Goal: Transaction & Acquisition: Purchase product/service

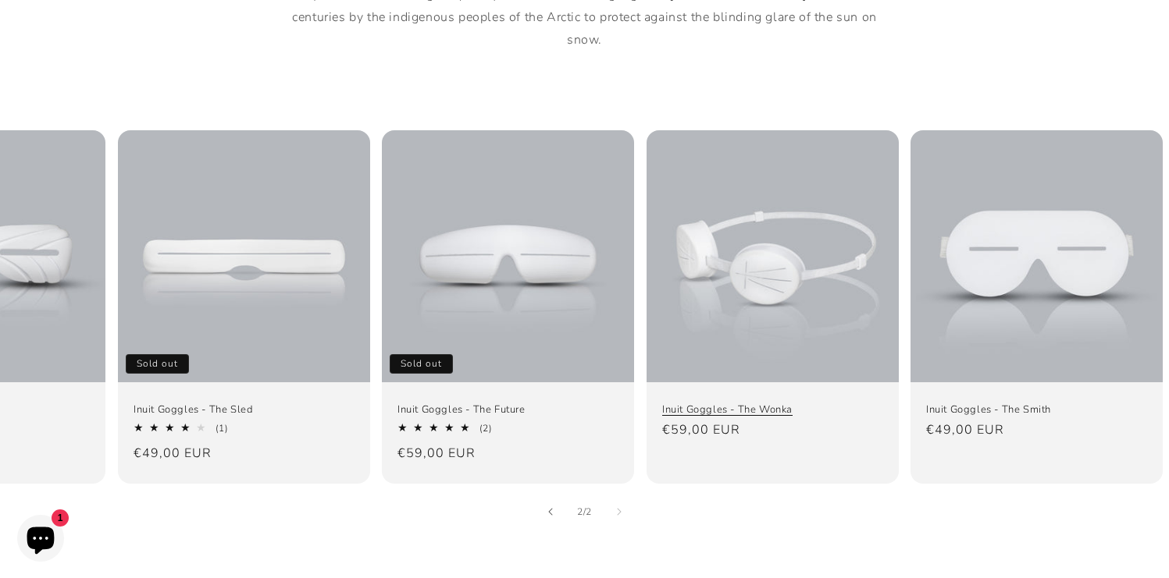
scroll to position [0, 163]
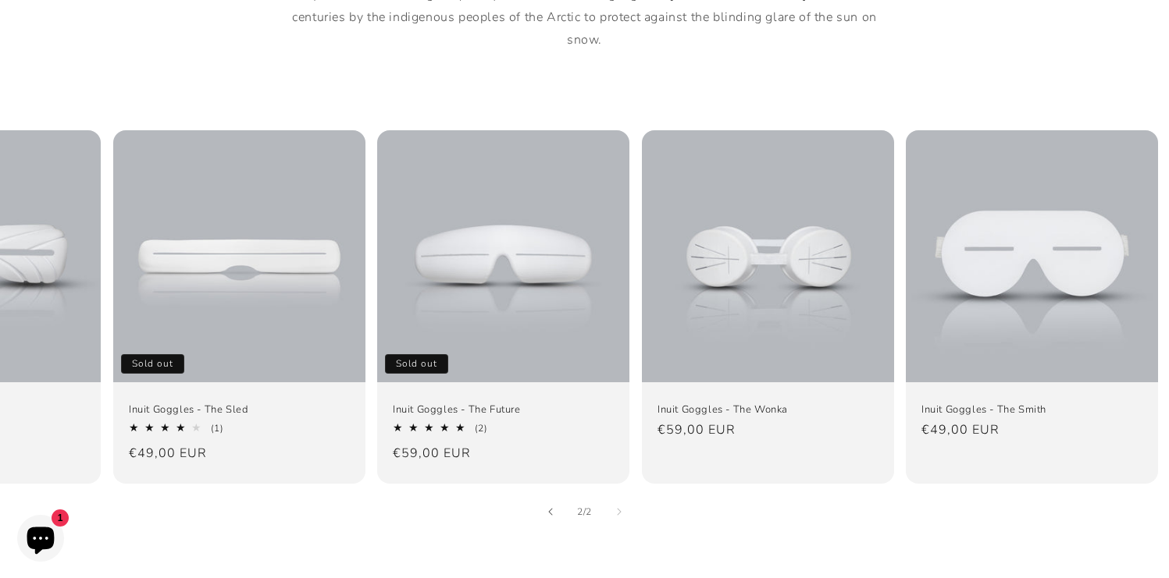
click at [51, 526] on icon "Chat window" at bounding box center [40, 538] width 45 height 45
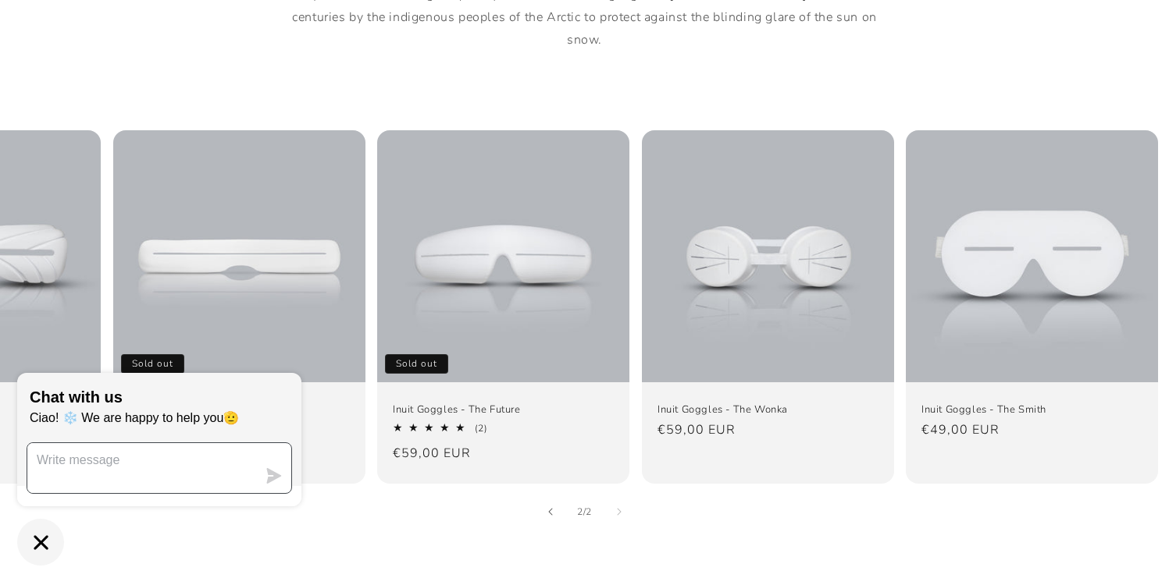
click at [133, 474] on textarea "Message us" at bounding box center [141, 468] width 229 height 50
type textarea "when are the sold out collections going to be back available ?"
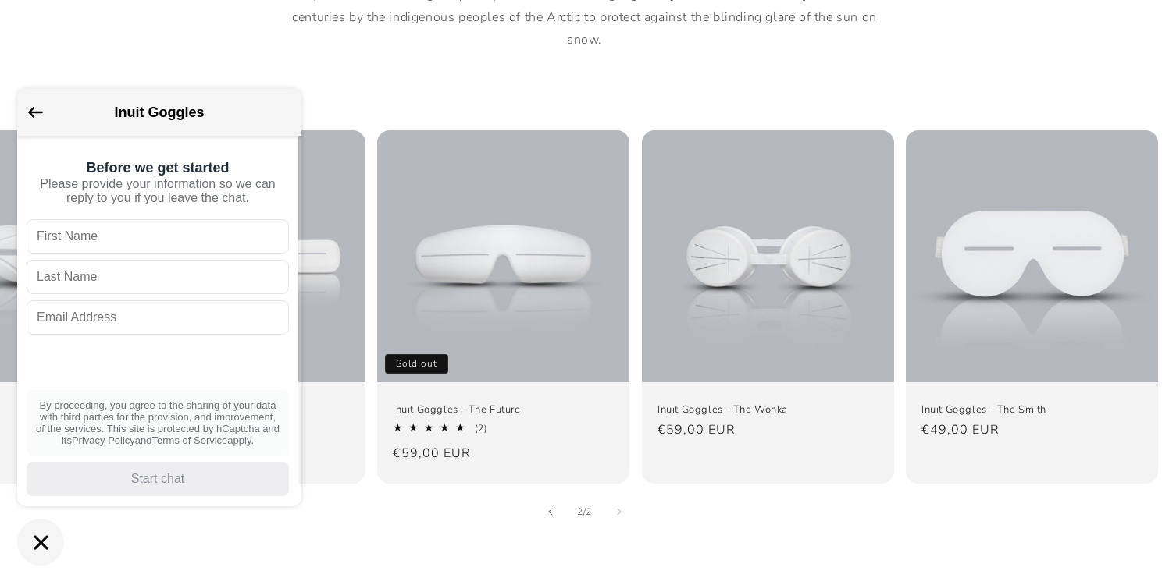
click at [43, 117] on div "Inuit Goggles" at bounding box center [159, 112] width 265 height 28
click at [23, 111] on div "Inuit Goggles" at bounding box center [159, 112] width 284 height 47
click at [35, 107] on icon "Go back to the main screen" at bounding box center [35, 112] width 15 height 11
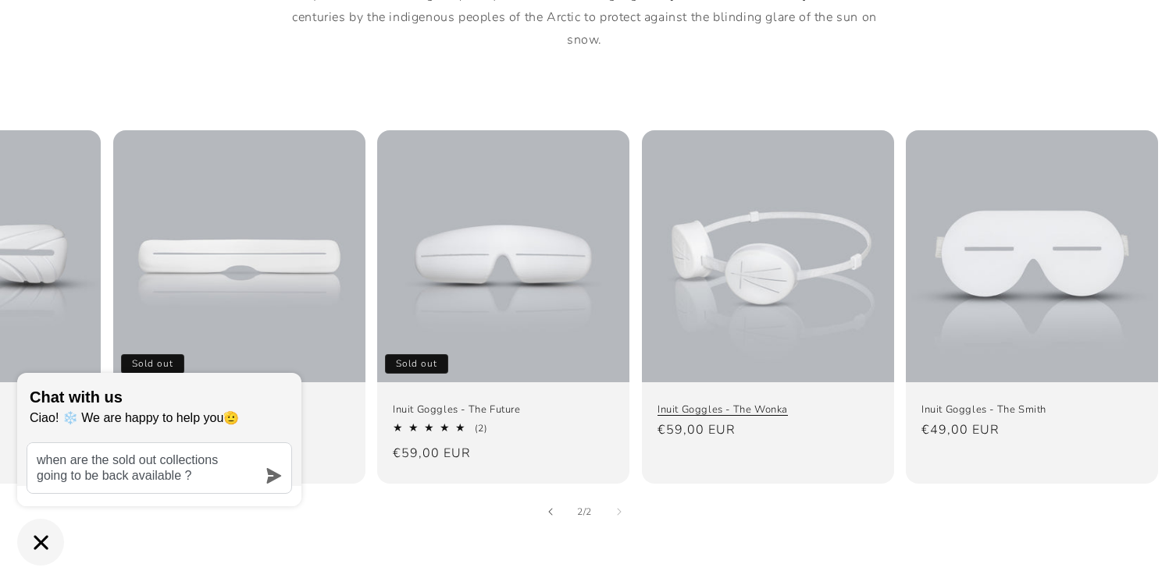
click at [779, 403] on link "Inuit Goggles - The Wonka" at bounding box center [767, 409] width 221 height 13
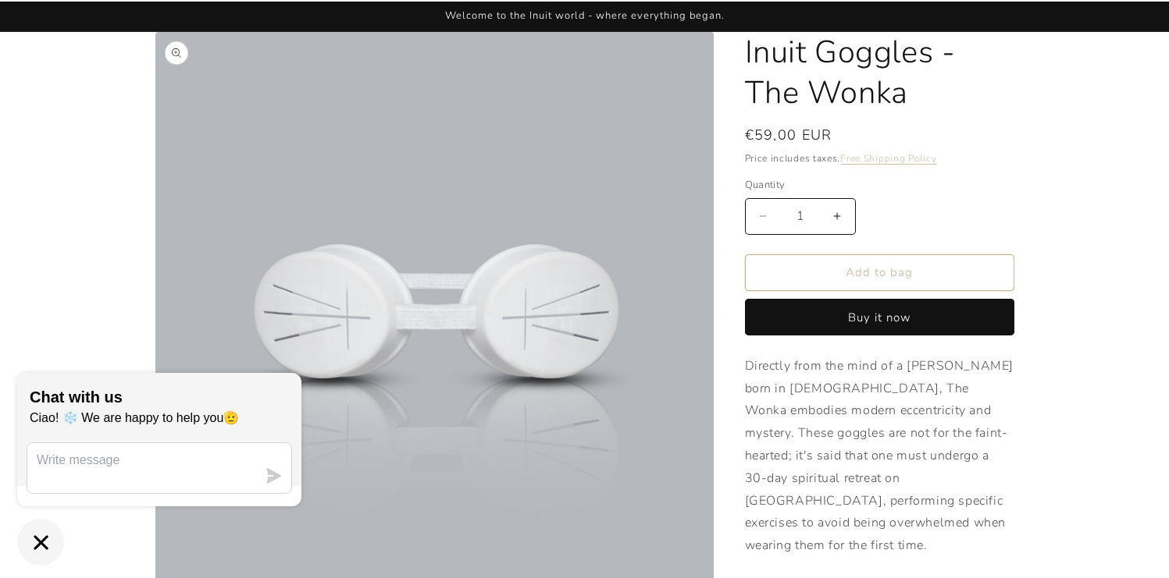
scroll to position [104, 0]
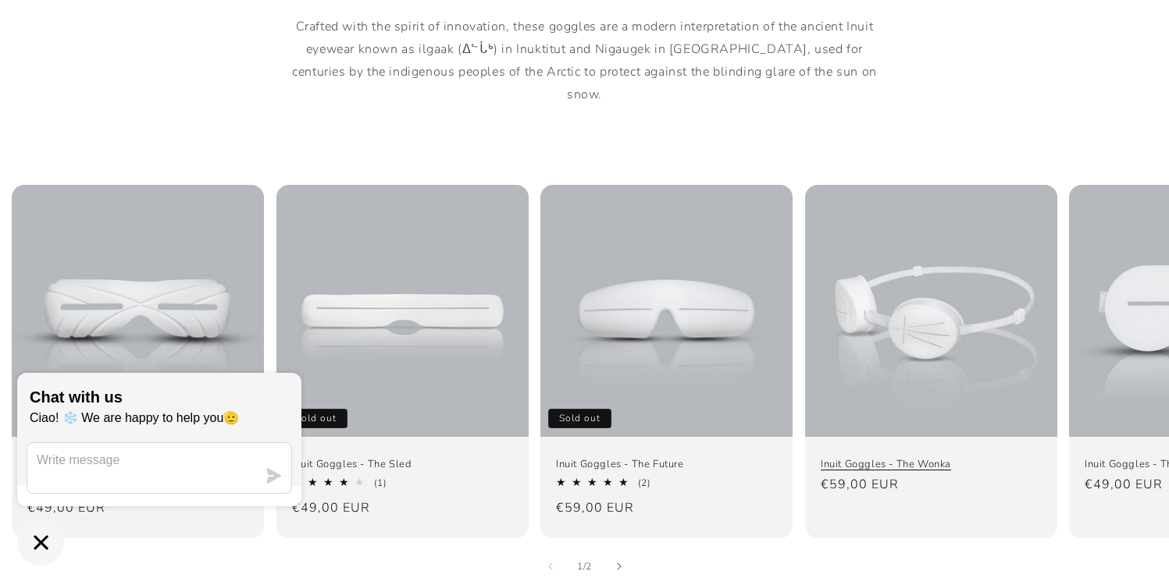
click at [914, 457] on link "Inuit Goggles - The Wonka" at bounding box center [930, 463] width 221 height 13
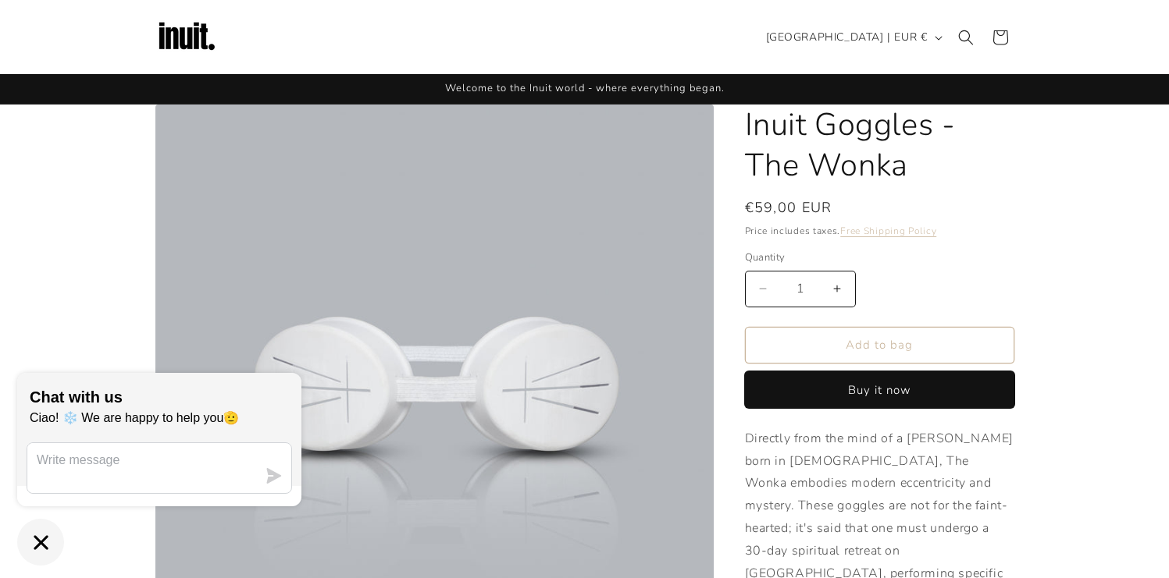
click at [881, 372] on button "Buy it now" at bounding box center [879, 390] width 269 height 37
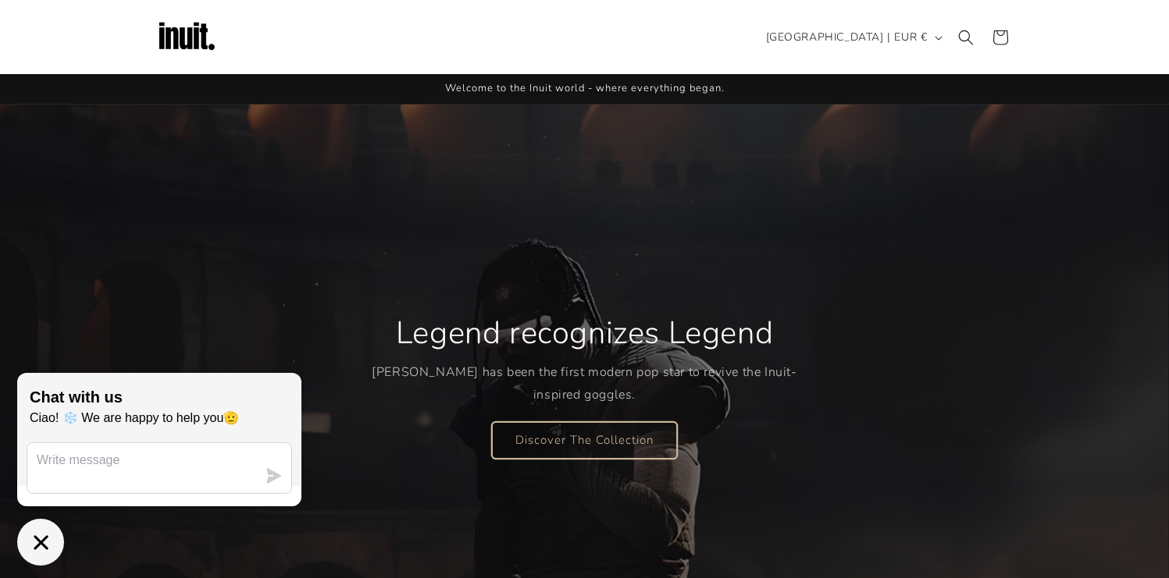
click at [619, 438] on link "Discover The Collection" at bounding box center [584, 440] width 185 height 37
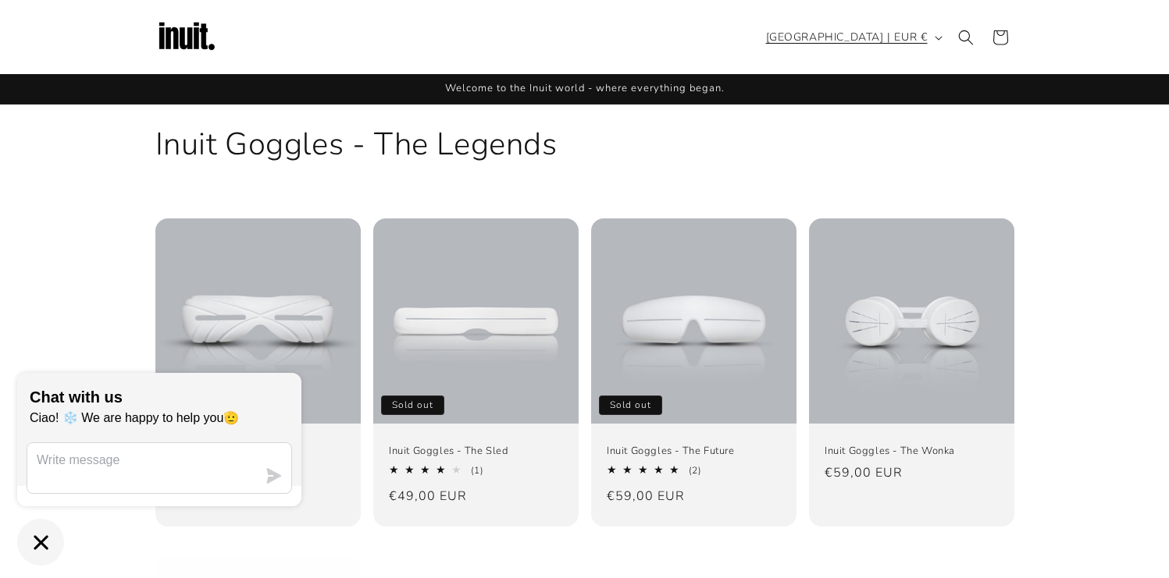
click at [913, 37] on span "[GEOGRAPHIC_DATA] | EUR €" at bounding box center [847, 37] width 162 height 16
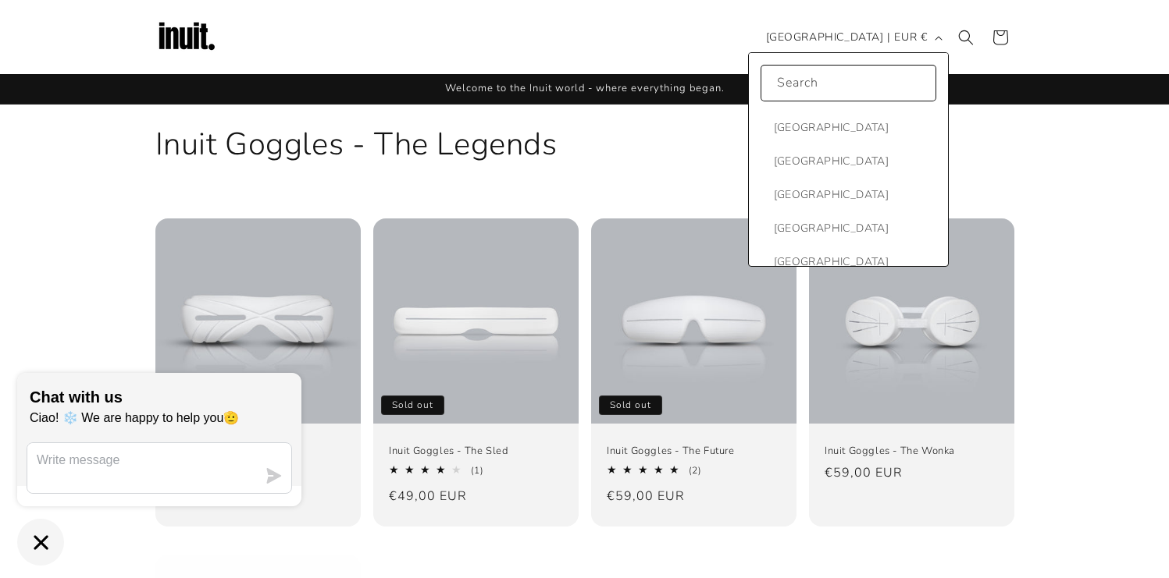
click at [649, 166] on div "Collection: Inuit Goggles - The Legends" at bounding box center [584, 145] width 859 height 80
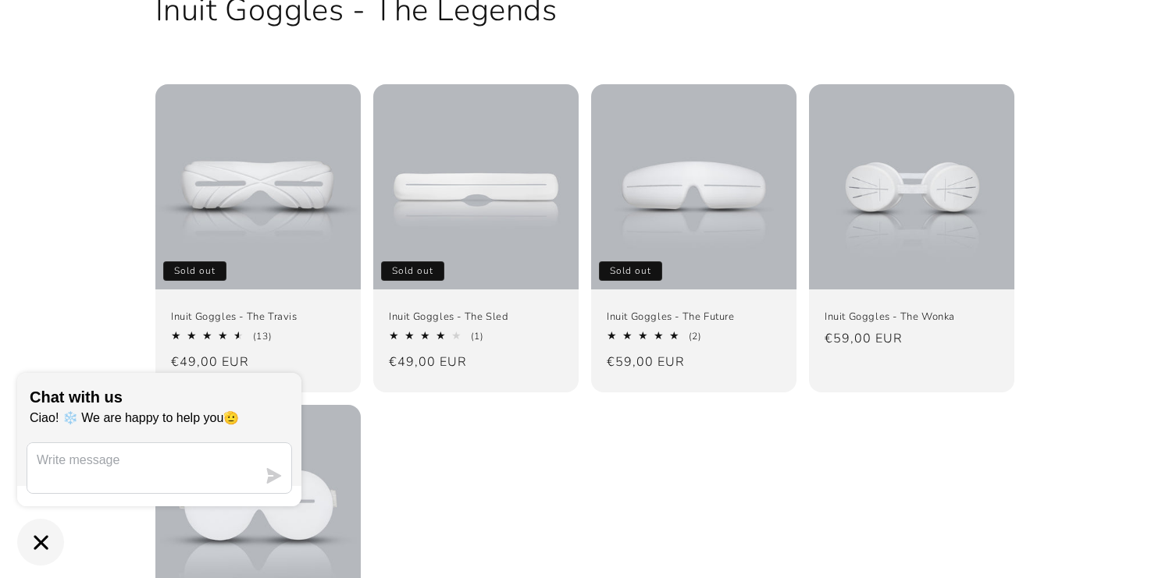
scroll to position [213, 0]
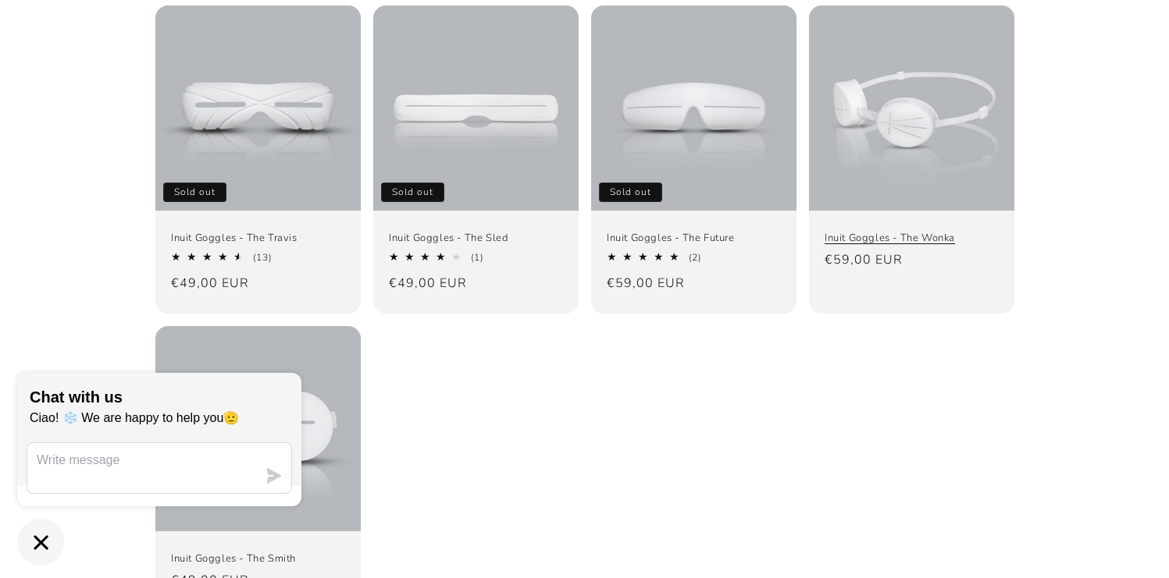
click at [897, 232] on link "Inuit Goggles - The Wonka" at bounding box center [911, 238] width 174 height 13
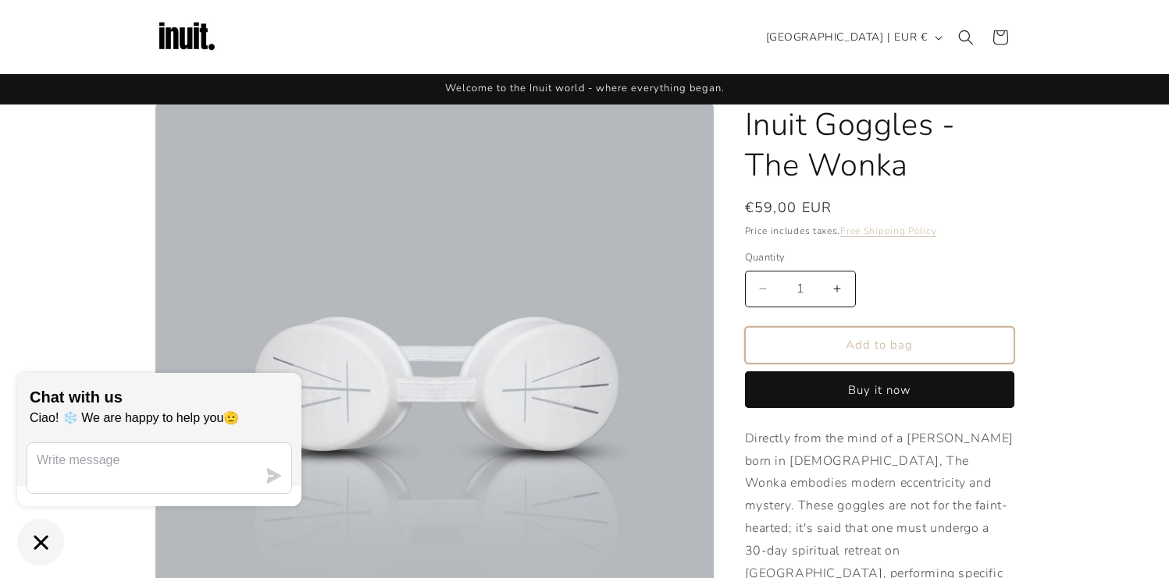
click at [875, 353] on button "Add to bag" at bounding box center [879, 345] width 269 height 37
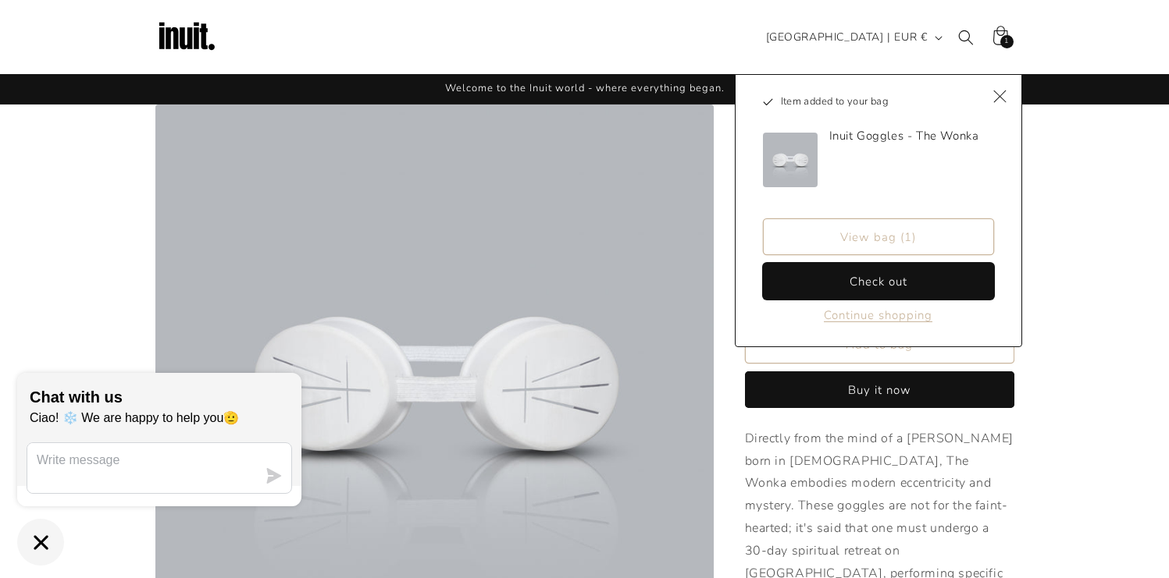
click at [877, 280] on button "Check out" at bounding box center [878, 281] width 231 height 37
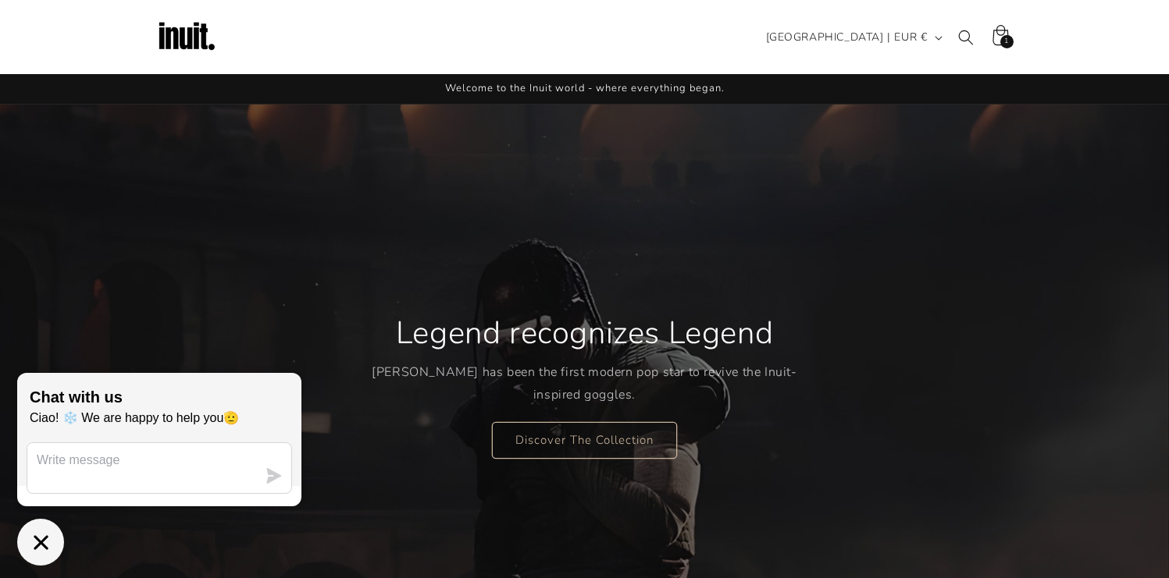
click at [1000, 36] on icon at bounding box center [999, 37] width 37 height 37
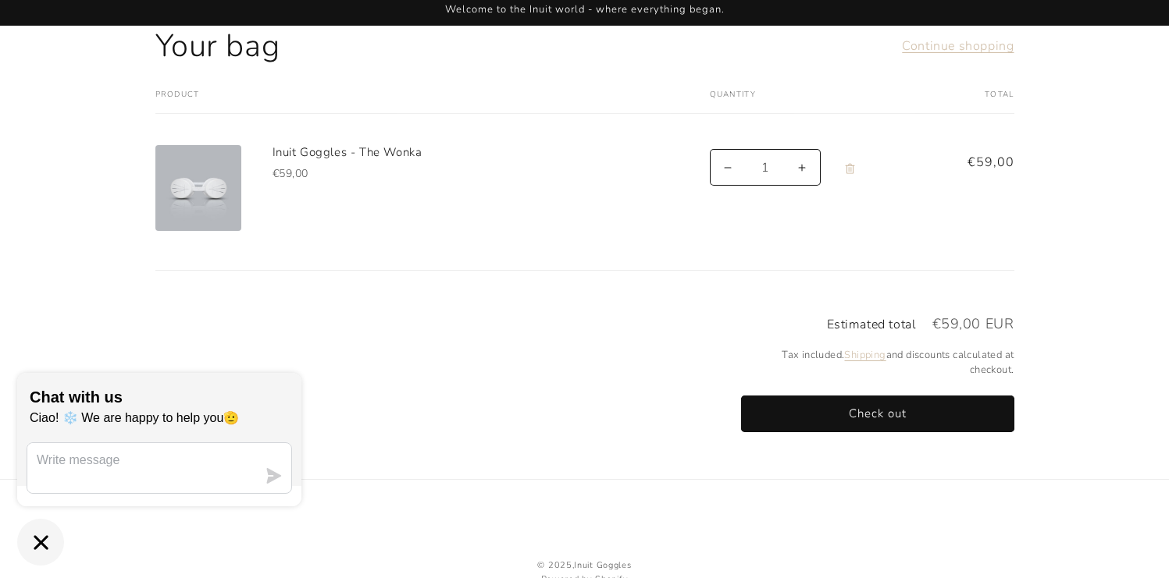
scroll to position [113, 0]
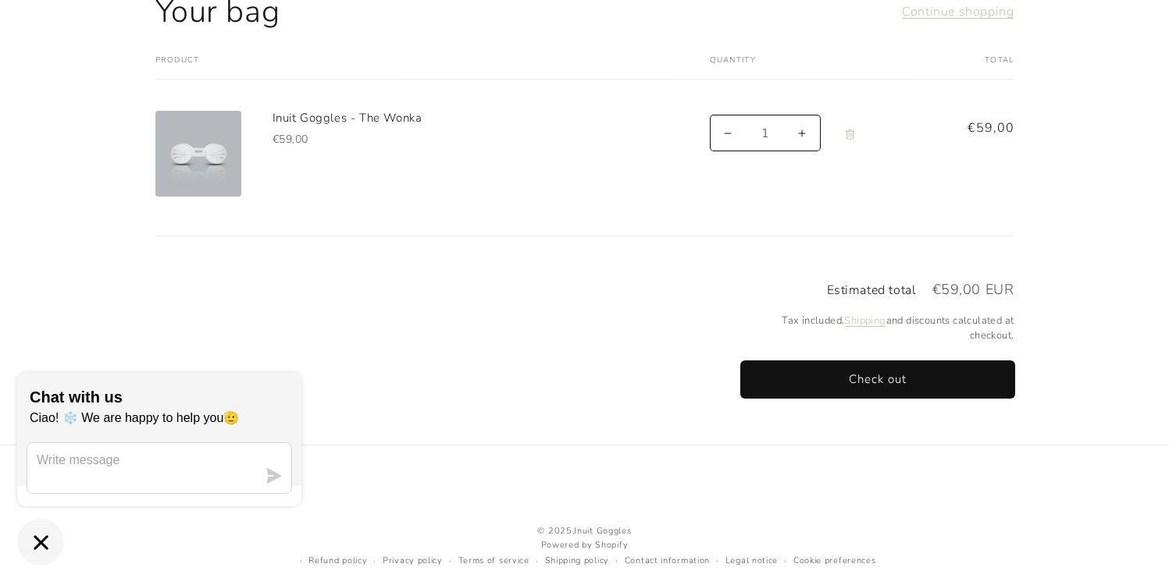
click at [798, 377] on button "Check out" at bounding box center [877, 379] width 273 height 37
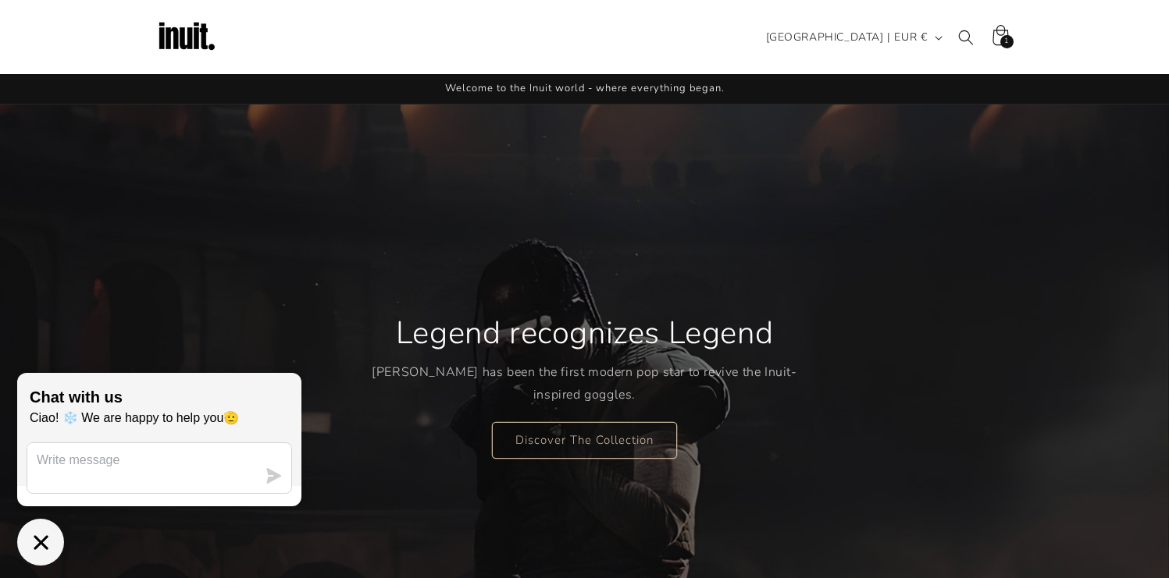
click at [1002, 43] on div "1 1 item" at bounding box center [1006, 41] width 13 height 13
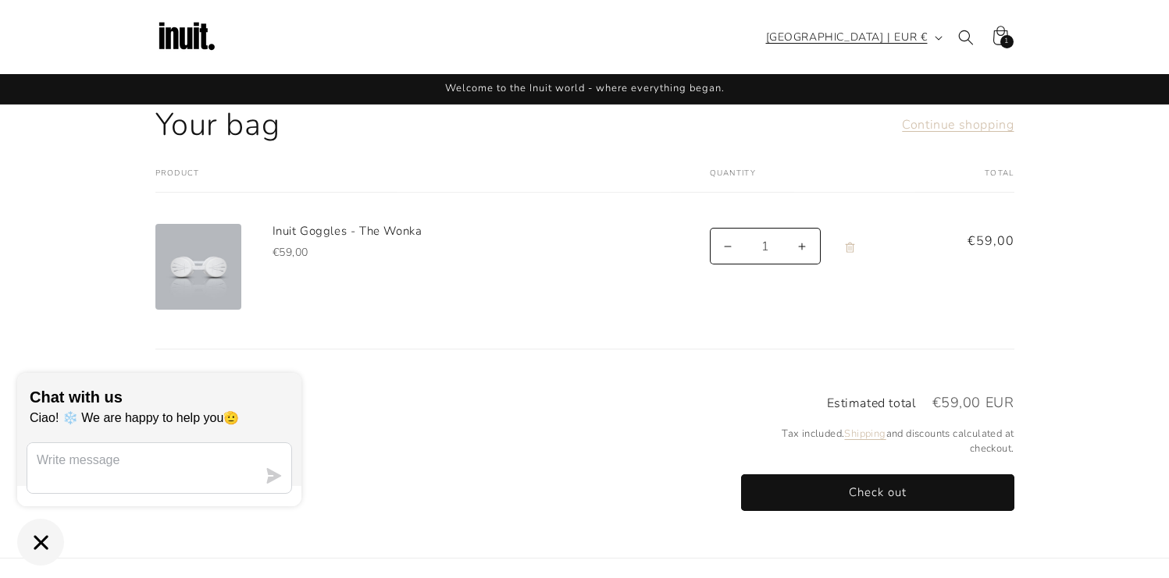
click at [888, 41] on span "[GEOGRAPHIC_DATA] | EUR €" at bounding box center [847, 37] width 162 height 16
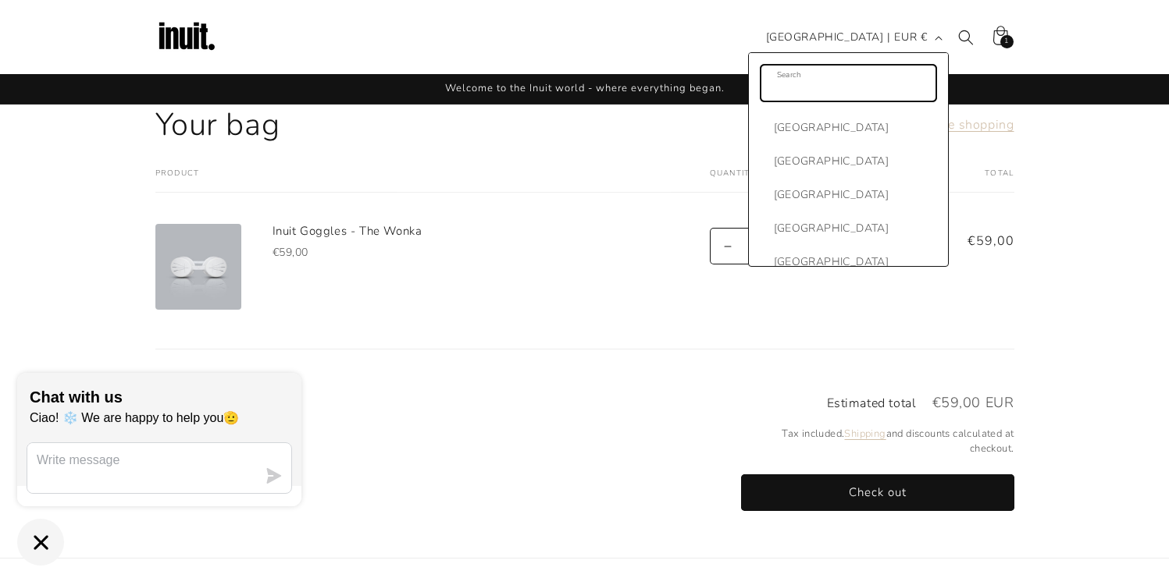
click at [831, 91] on input "Search" at bounding box center [848, 83] width 174 height 35
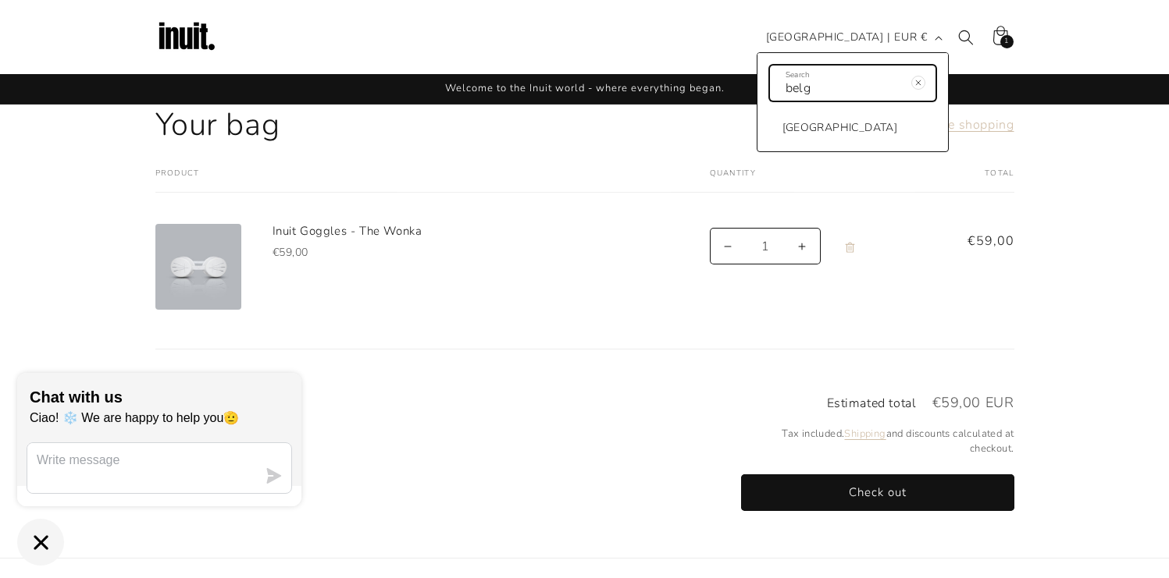
type input "belg"
click at [859, 123] on link "Belgium EUR €" at bounding box center [835, 128] width 156 height 34
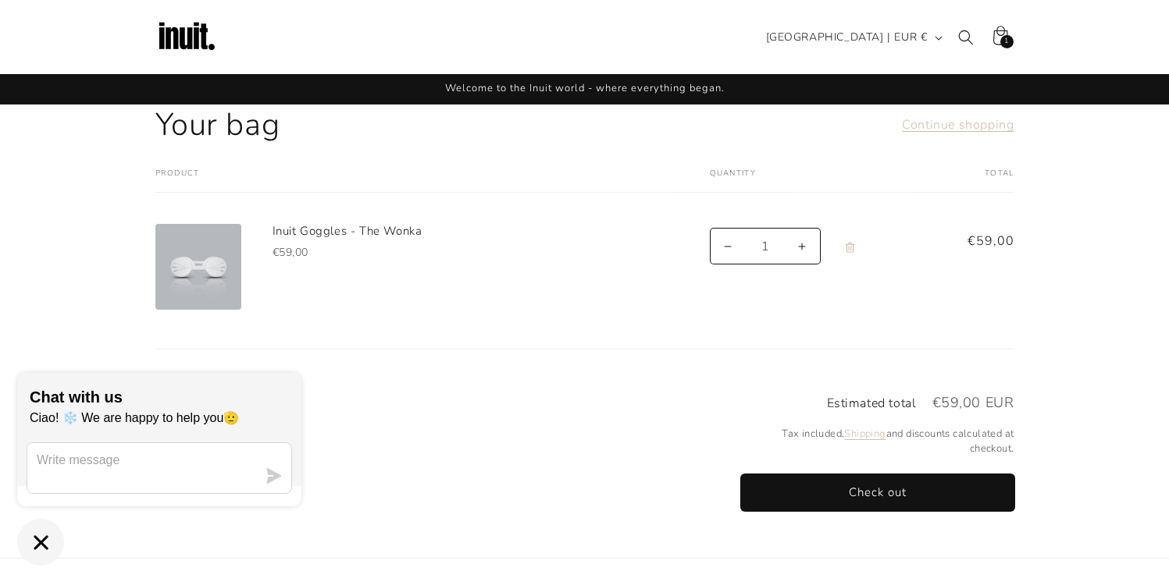
click at [873, 493] on button "Check out" at bounding box center [877, 493] width 273 height 37
click at [857, 48] on button "[GEOGRAPHIC_DATA] | EUR €" at bounding box center [852, 38] width 192 height 30
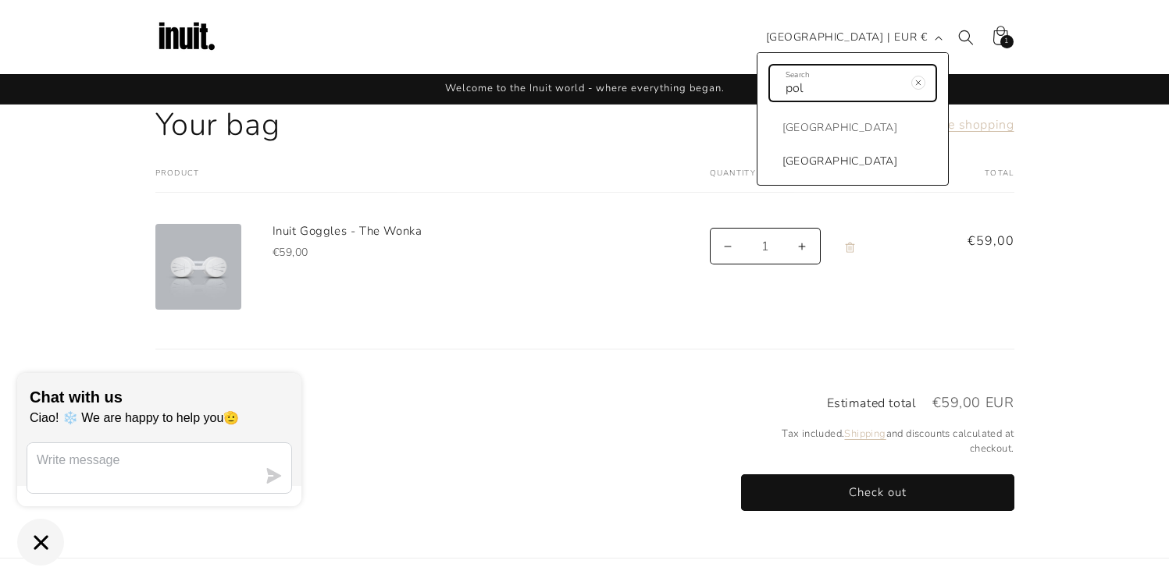
type input "pol"
click at [862, 164] on span "[GEOGRAPHIC_DATA]" at bounding box center [840, 161] width 116 height 20
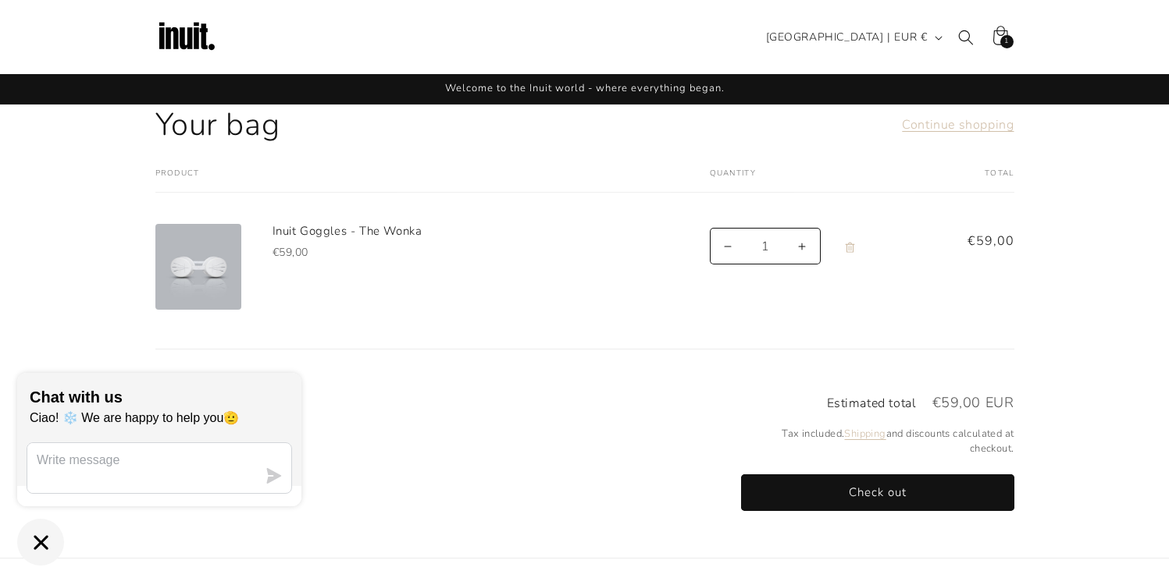
click at [557, 202] on td "Inuit Goggles - The Wonka €59,00" at bounding box center [455, 255] width 429 height 125
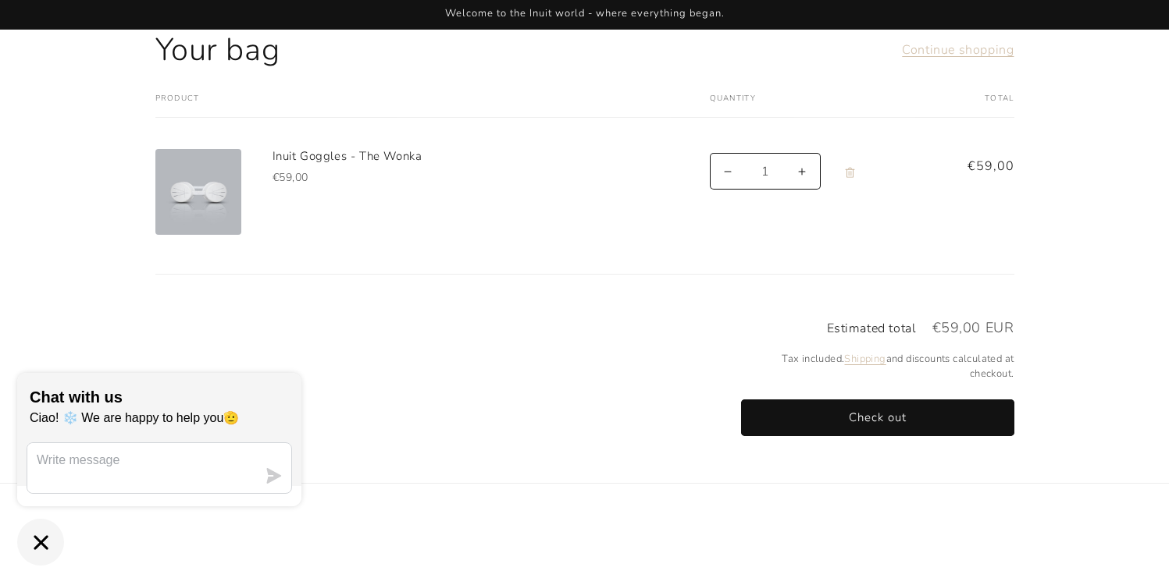
scroll to position [144, 0]
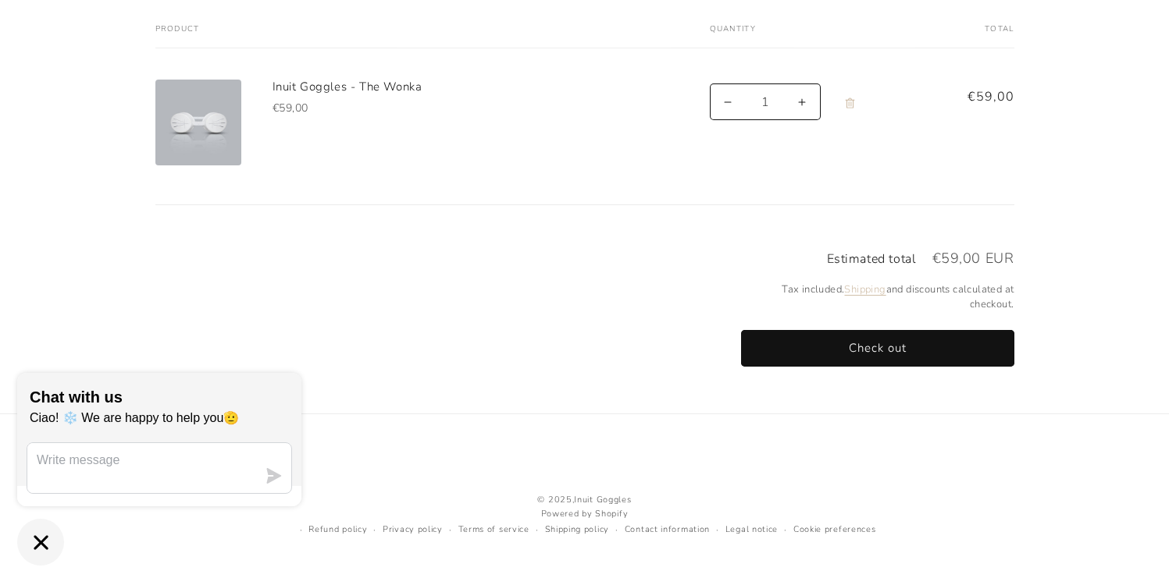
click at [42, 539] on icon "Chat window" at bounding box center [41, 542] width 14 height 14
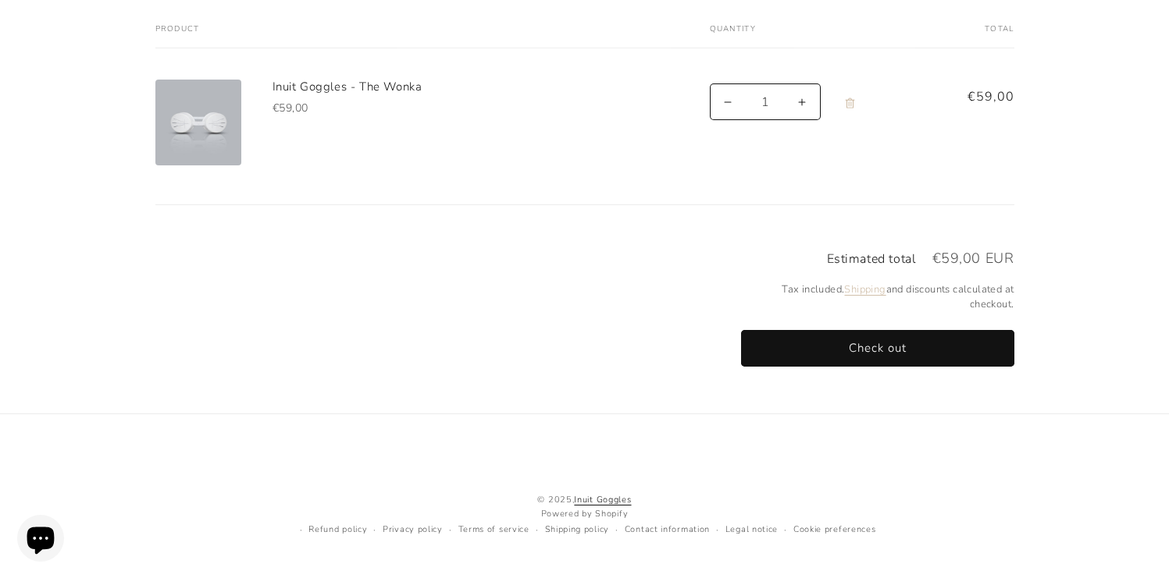
click at [588, 502] on link "Inuit Goggles" at bounding box center [602, 500] width 57 height 12
